Goal: Find specific page/section: Find specific page/section

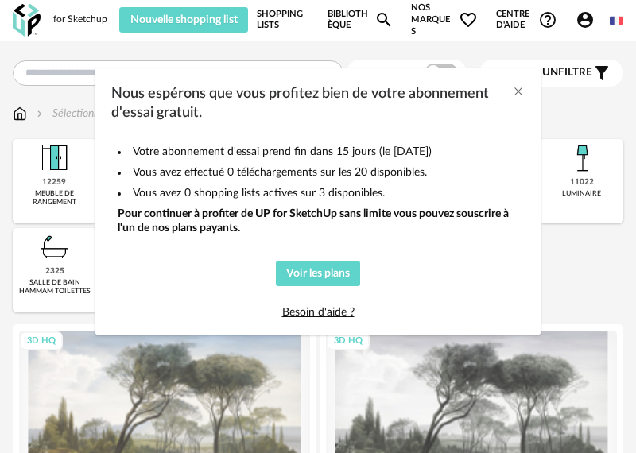
click at [50, 71] on div "Nous espérons que vous profitez bien de votre abonnement d'essai gratuit. Votre…" at bounding box center [318, 226] width 636 height 453
click at [60, 73] on div "Nous espérons que vous profitez bien de votre abonnement d'essai gratuit. Votre…" at bounding box center [318, 226] width 636 height 453
click at [78, 71] on div "Nous espérons que vous profitez bien de votre abonnement d'essai gratuit. Votre…" at bounding box center [318, 226] width 636 height 453
click at [74, 77] on div "Nous espérons que vous profitez bien de votre abonnement d'essai gratuit. Votre…" at bounding box center [318, 226] width 636 height 453
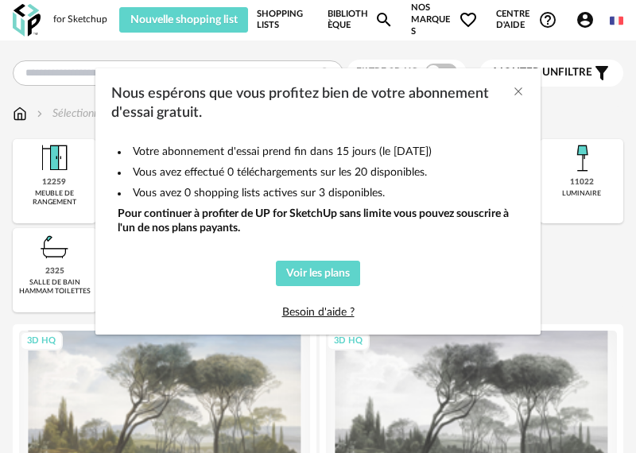
click at [589, 268] on div "Nous espérons que vous profitez bien de votre abonnement d'essai gratuit. Votre…" at bounding box center [318, 226] width 636 height 453
click at [517, 87] on icon "Close" at bounding box center [518, 91] width 13 height 13
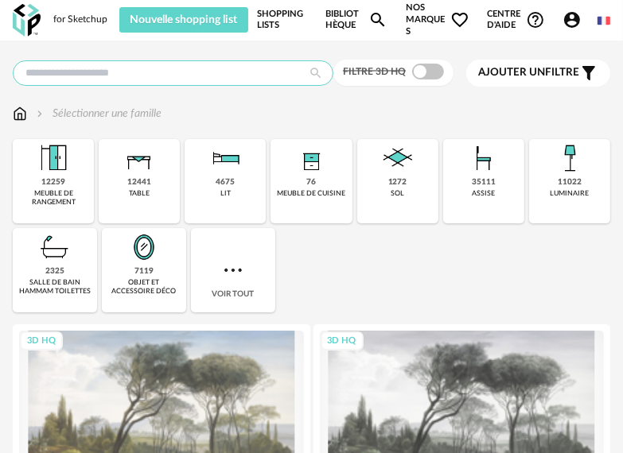
click at [102, 73] on input "text" at bounding box center [173, 72] width 321 height 25
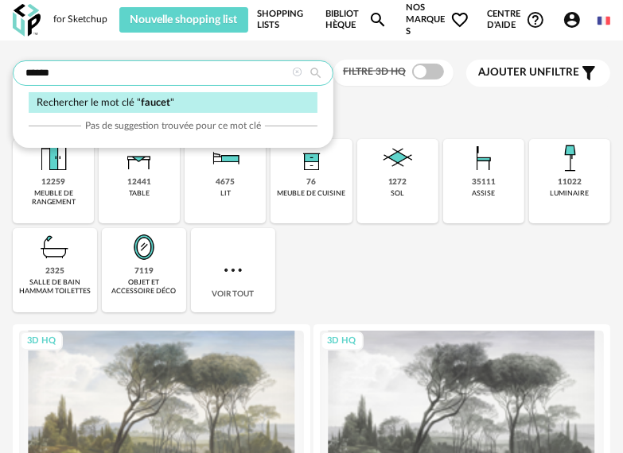
type input "******"
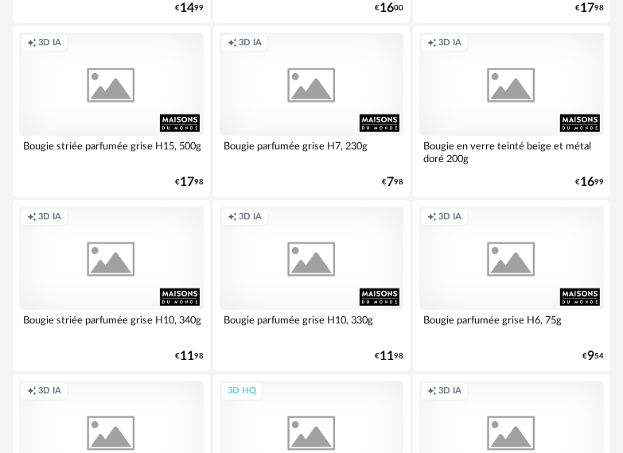
scroll to position [3818, 0]
